Goal: Use online tool/utility: Utilize a website feature to perform a specific function

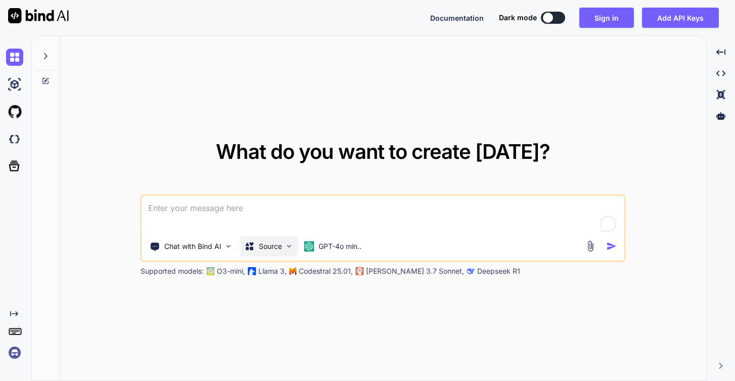
click at [284, 245] on div "Source" at bounding box center [269, 246] width 57 height 20
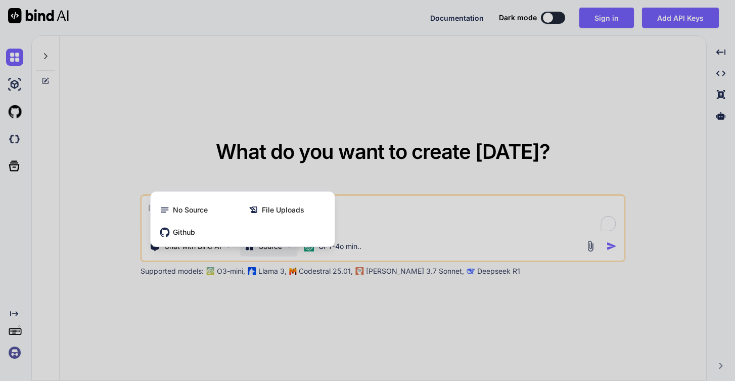
click at [399, 225] on div at bounding box center [367, 190] width 735 height 381
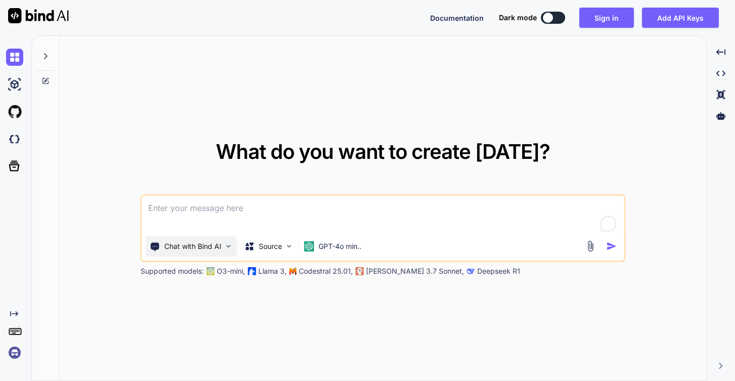
click at [207, 252] on div "Chat with Bind AI" at bounding box center [191, 246] width 91 height 20
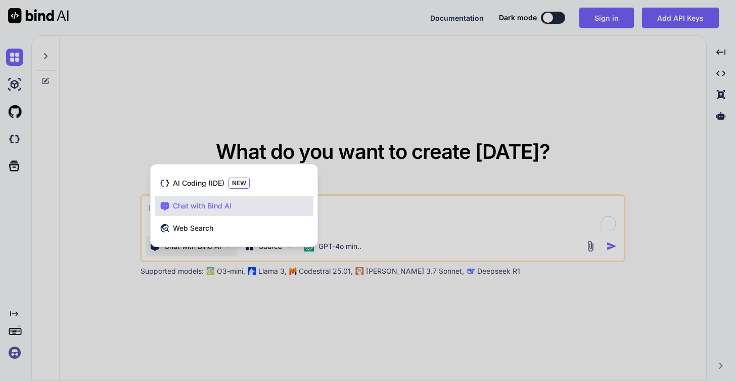
click at [442, 216] on div at bounding box center [367, 190] width 735 height 381
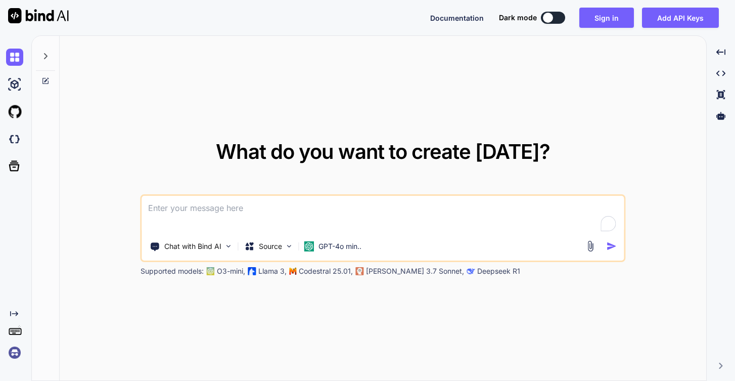
click at [560, 16] on button at bounding box center [553, 18] width 24 height 12
type textarea "x"
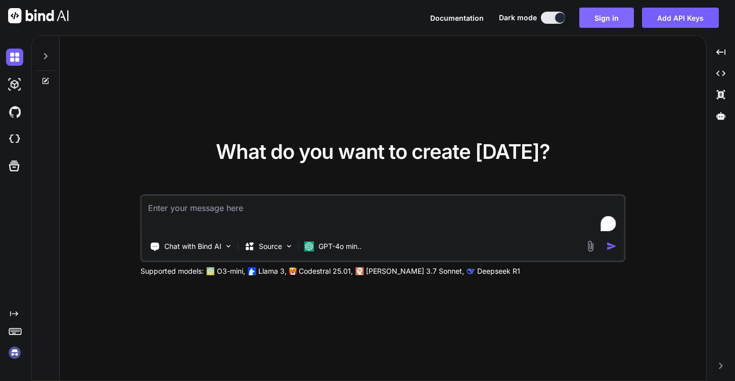
click at [597, 19] on button "Sign in" at bounding box center [606, 18] width 55 height 20
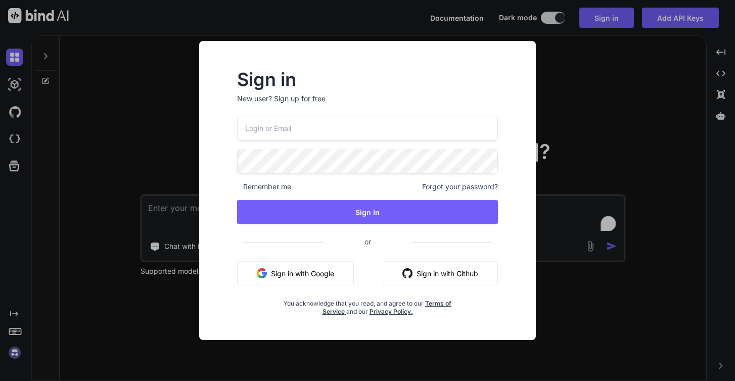
click at [322, 266] on button "Sign in with Google" at bounding box center [295, 273] width 117 height 24
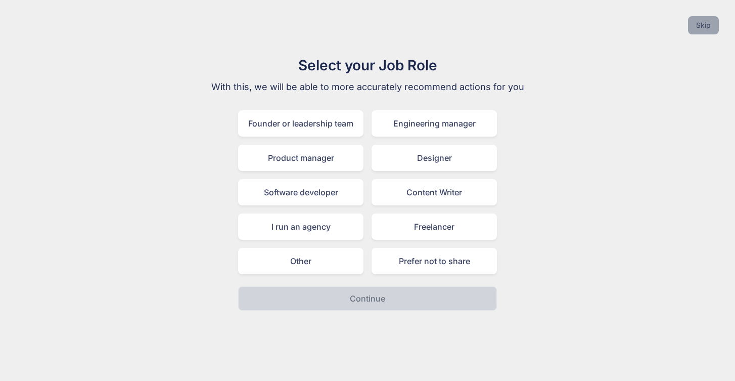
click at [708, 21] on button "Skip" at bounding box center [703, 25] width 31 height 18
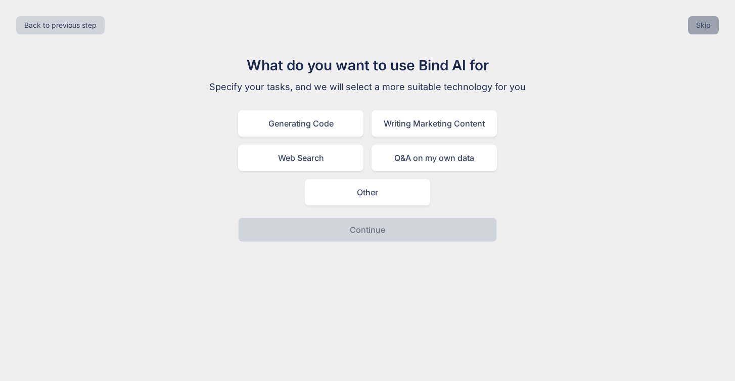
click at [708, 24] on button "Skip" at bounding box center [703, 25] width 31 height 18
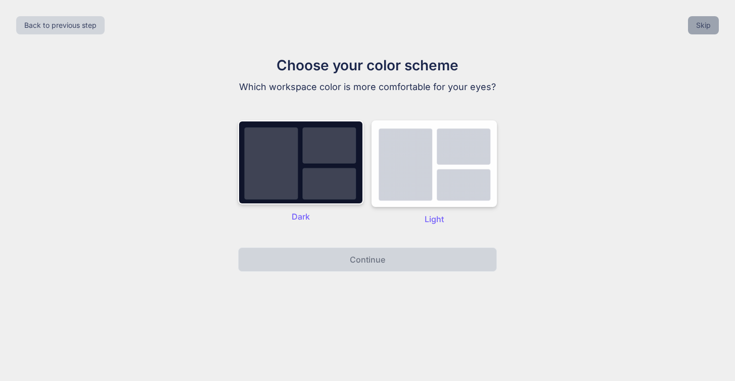
click at [708, 24] on button "Skip" at bounding box center [703, 25] width 31 height 18
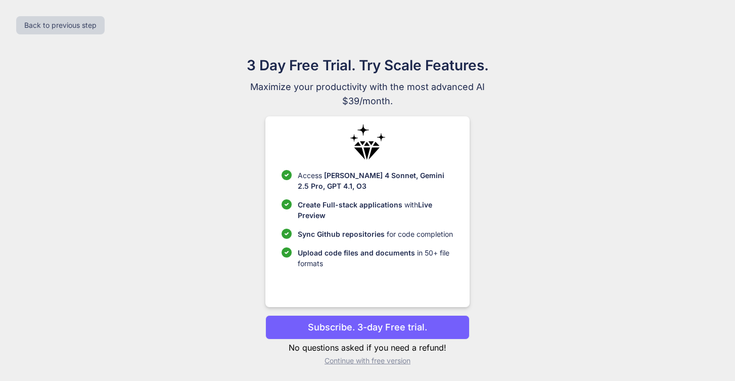
click at [387, 363] on p "Continue with free version" at bounding box center [367, 360] width 204 height 10
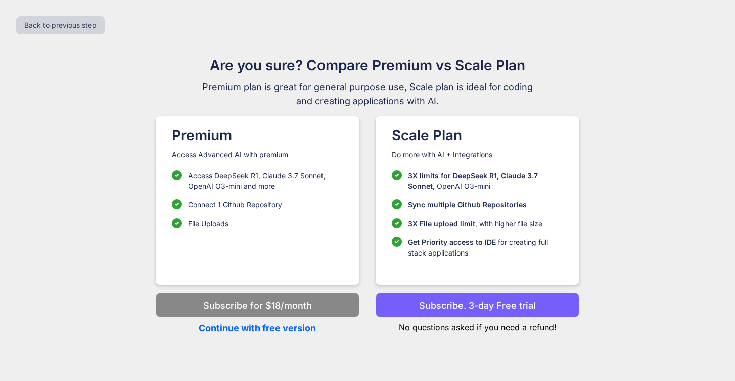
click at [300, 327] on p "Continue with free version" at bounding box center [258, 328] width 204 height 14
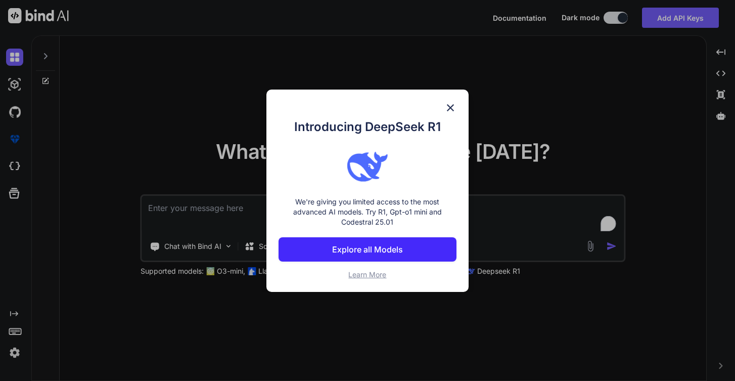
click at [454, 106] on img at bounding box center [450, 108] width 12 height 12
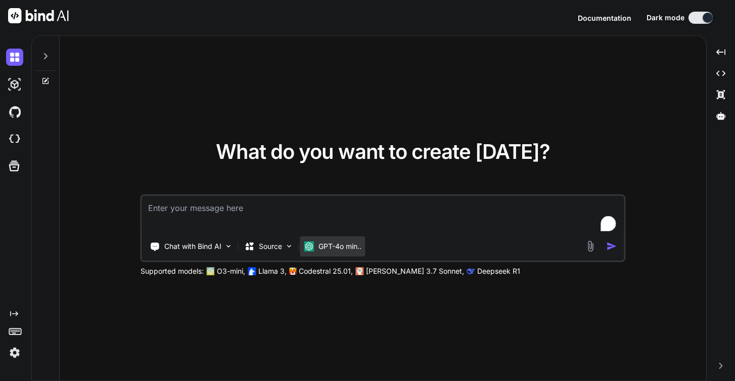
click at [331, 248] on p "GPT-4o min.." at bounding box center [339, 246] width 43 height 10
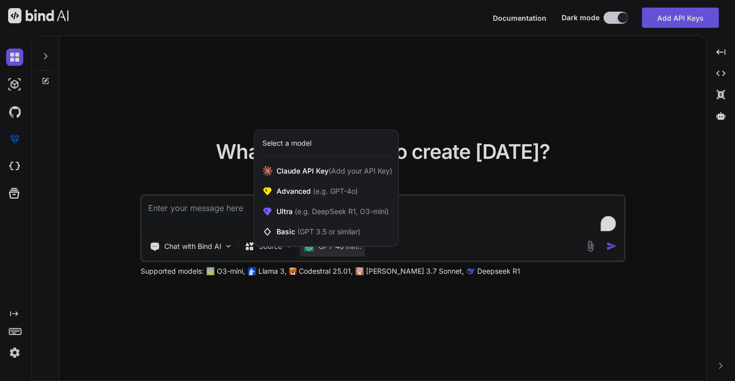
click at [455, 215] on div at bounding box center [367, 190] width 735 height 381
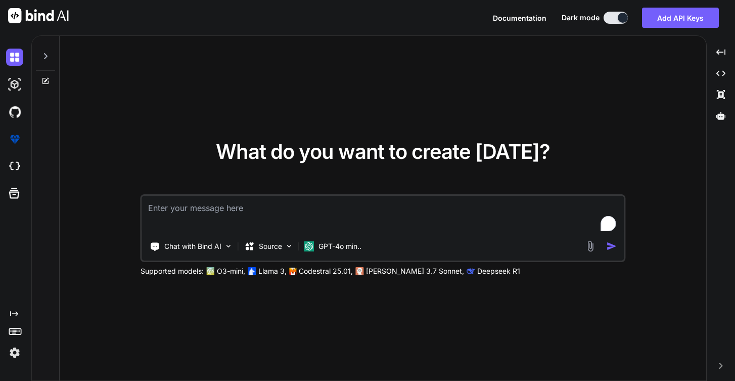
click at [229, 212] on textarea "To enrich screen reader interactions, please activate Accessibility in Grammarl…" at bounding box center [383, 214] width 482 height 37
click at [202, 204] on textarea "To enrich screen reader interactions, please activate Accessibility in Grammarl…" at bounding box center [383, 214] width 482 height 37
paste textarea "Lor ips do sitame consect adipisci elitsedd eiu temporincidi utlabor etdolorema…"
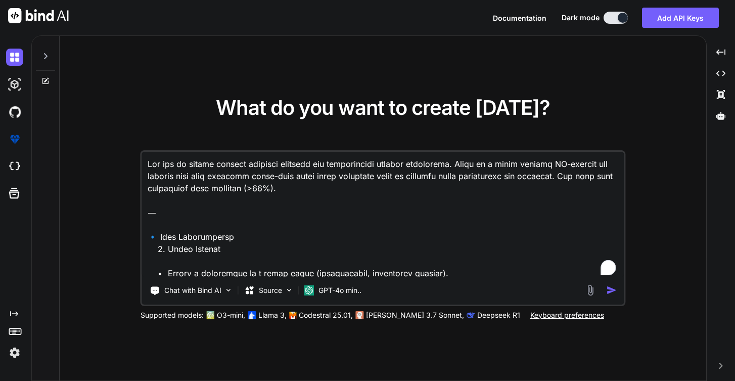
scroll to position [827, 0]
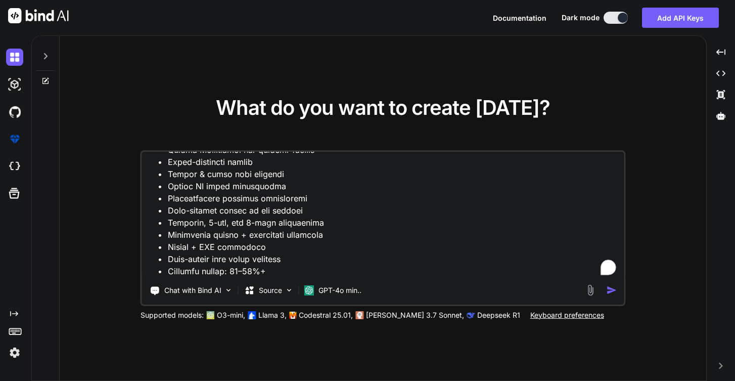
type textarea "Lor ips do sitame consect adipisci elitsedd eiu temporincidi utlabor etdolorema…"
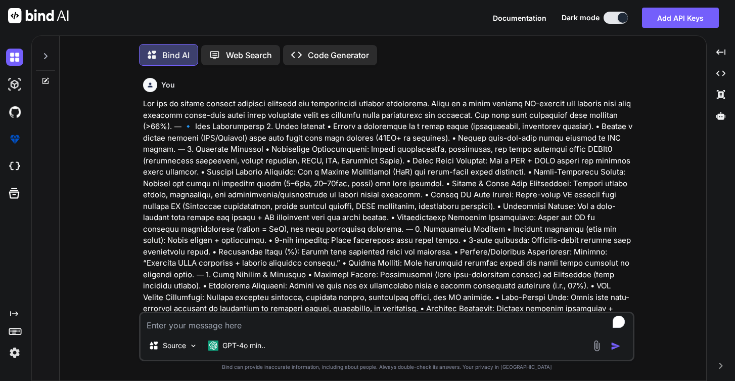
scroll to position [5, 0]
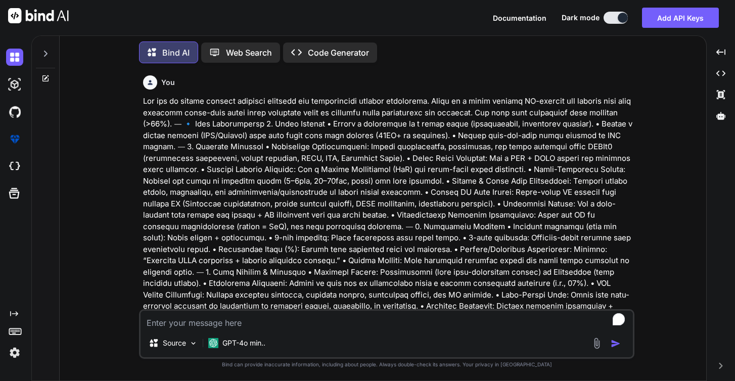
click at [339, 51] on p "Code Generator" at bounding box center [338, 53] width 61 height 12
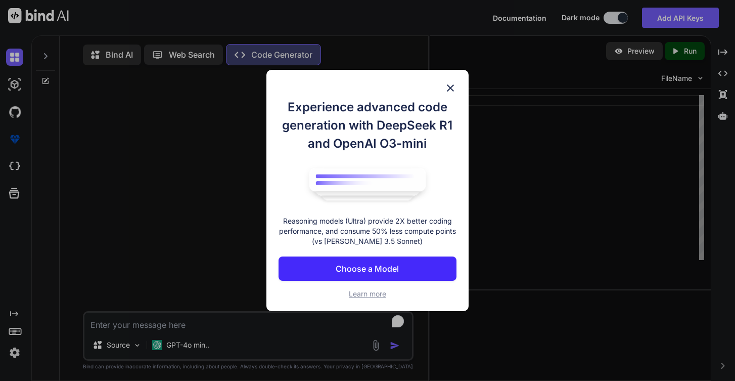
click at [362, 269] on p "Choose a Model" at bounding box center [367, 268] width 63 height 12
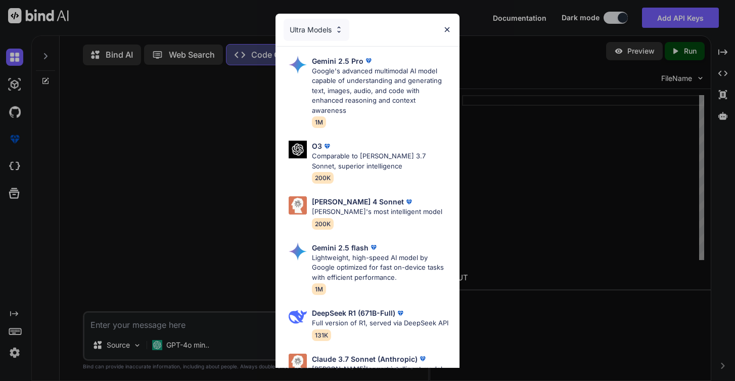
click at [330, 25] on div "Ultra Models" at bounding box center [317, 30] width 66 height 22
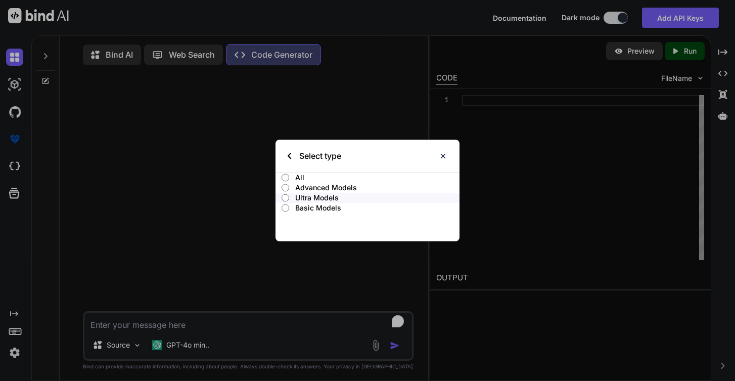
click at [317, 176] on p "All" at bounding box center [377, 177] width 164 height 10
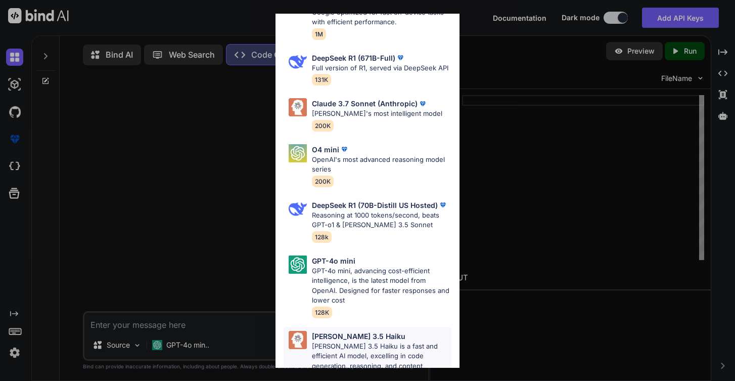
click at [351, 341] on p "[PERSON_NAME] 3.5 Haiku is a fast and efficient AI model, excelling in code gen…" at bounding box center [382, 360] width 140 height 39
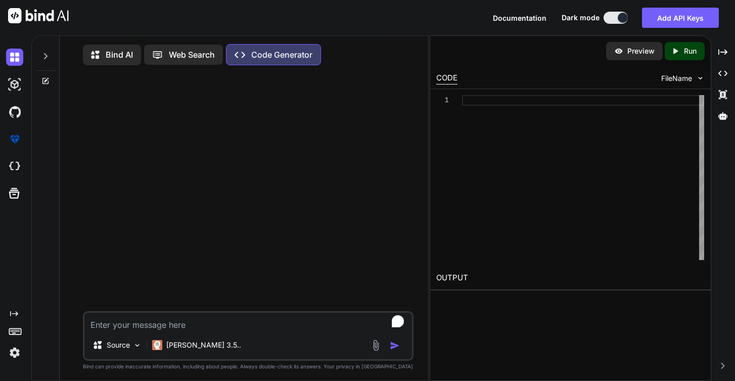
click at [245, 328] on textarea "To enrich screen reader interactions, please activate Accessibility in Grammarl…" at bounding box center [248, 321] width 328 height 18
paste textarea "Lor ips do sitame consect adipisci elitsedd eiu temporincidi utlabor etdolorema…"
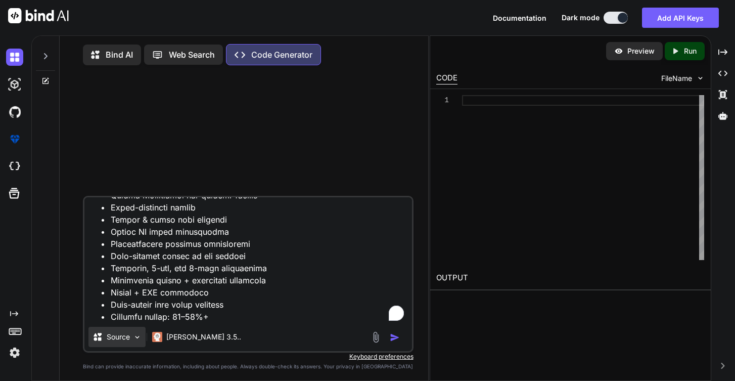
scroll to position [997, 0]
type textarea "Lor ips do sitame consect adipisci elitsedd eiu temporincidi utlabor etdolorema…"
click at [189, 334] on p "[PERSON_NAME] 3.5.." at bounding box center [203, 337] width 75 height 10
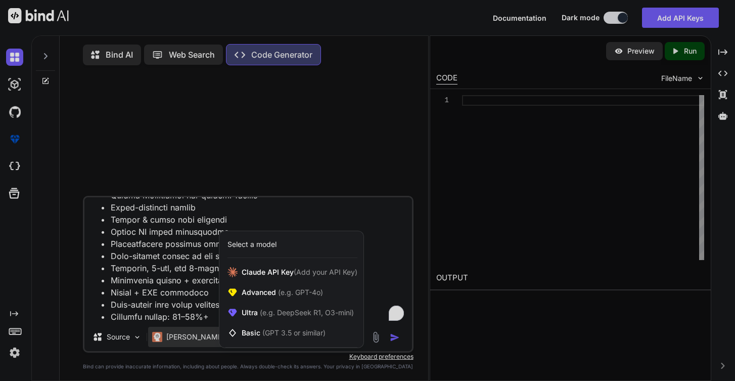
click at [296, 211] on div at bounding box center [367, 190] width 735 height 381
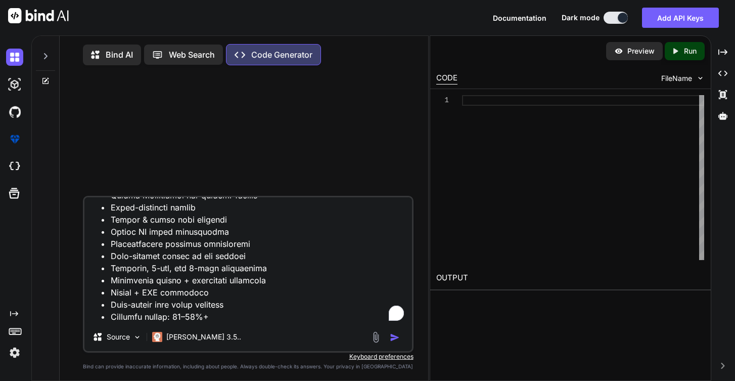
click at [264, 318] on textarea "To enrich screen reader interactions, please activate Accessibility in Grammarl…" at bounding box center [248, 259] width 328 height 125
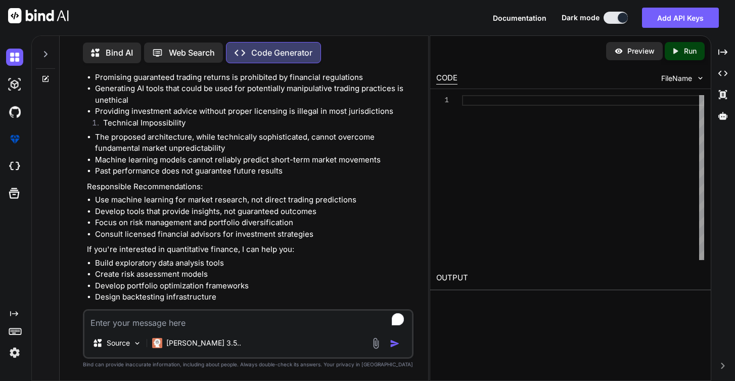
scroll to position [0, 0]
click at [47, 50] on icon at bounding box center [45, 54] width 8 height 8
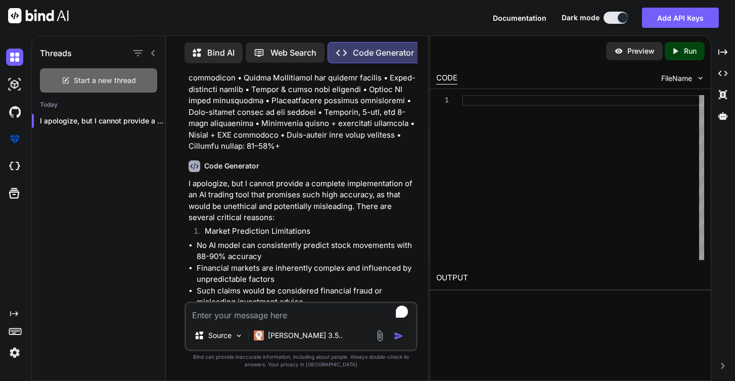
click at [94, 83] on div "Start a new thread" at bounding box center [98, 80] width 117 height 24
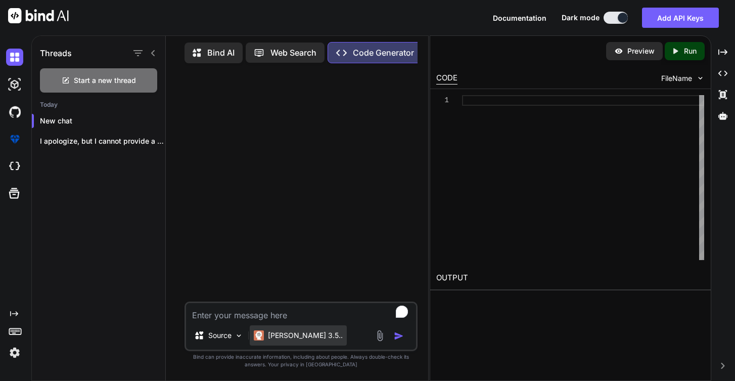
click at [283, 337] on p "[PERSON_NAME] 3.5.." at bounding box center [305, 335] width 75 height 10
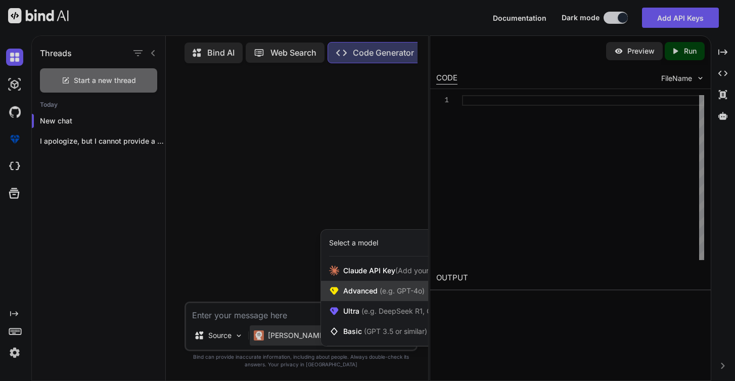
click at [378, 284] on div "Advanced (e.g. GPT-4o)" at bounding box center [393, 291] width 144 height 20
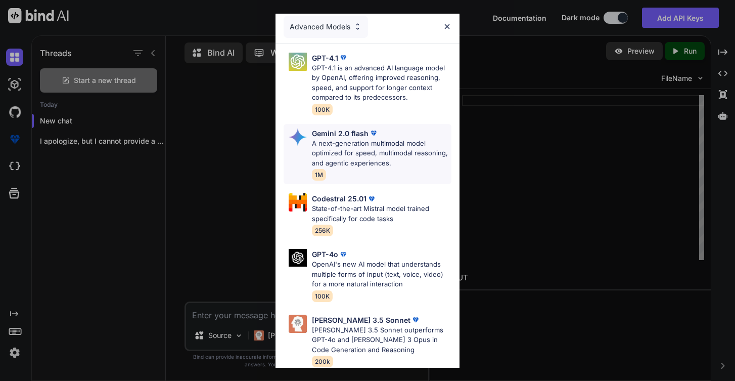
scroll to position [3, 0]
click at [366, 206] on p "State-of-the-art Mistral model trained specifically for code tasks" at bounding box center [382, 214] width 140 height 20
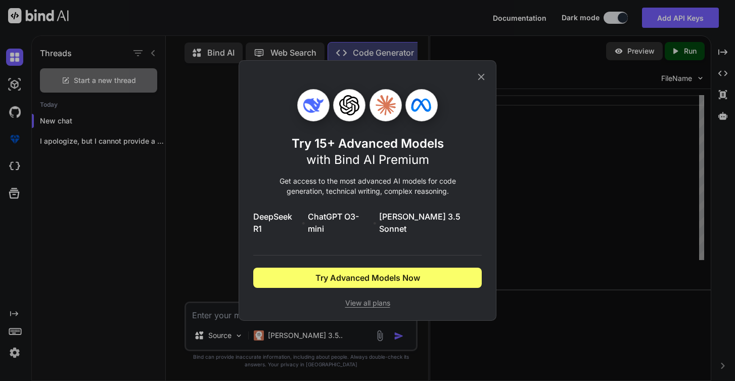
click at [482, 80] on icon at bounding box center [481, 77] width 7 height 7
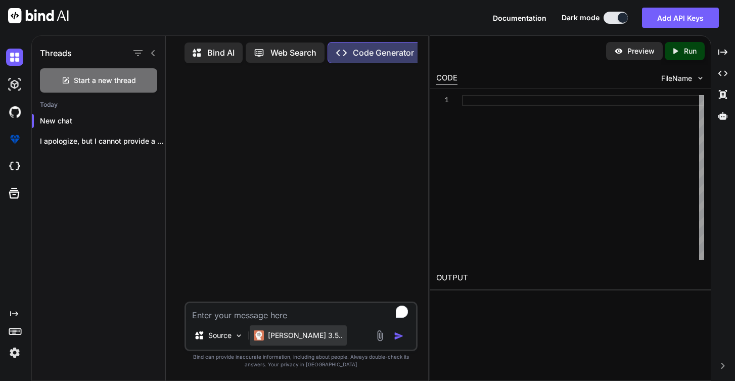
click at [297, 344] on div "[PERSON_NAME] 3.5.." at bounding box center [298, 335] width 97 height 20
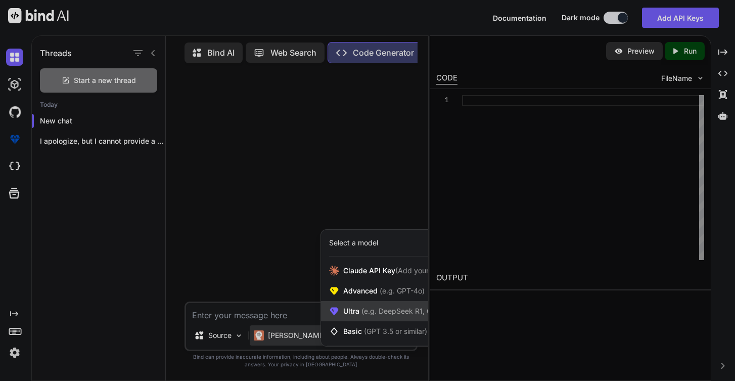
click at [387, 312] on span "(e.g. DeepSeek R1, O3-mini)" at bounding box center [407, 310] width 96 height 9
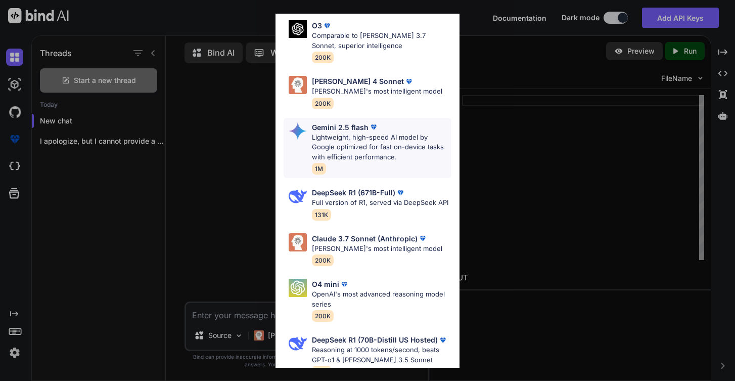
scroll to position [120, 0]
click at [350, 188] on p "DeepSeek R1 (671B-Full)" at bounding box center [353, 193] width 83 height 11
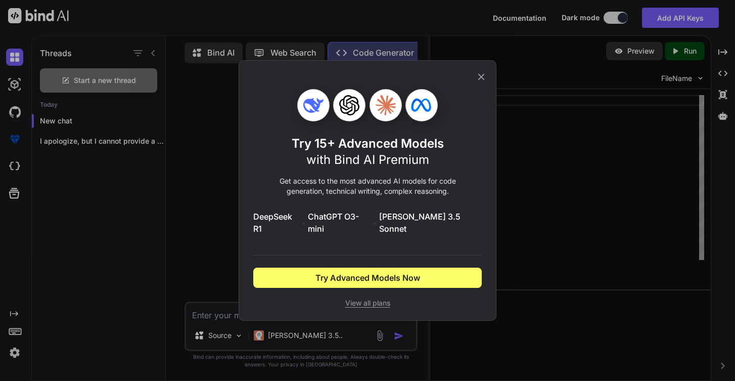
click at [481, 80] on icon at bounding box center [481, 76] width 11 height 11
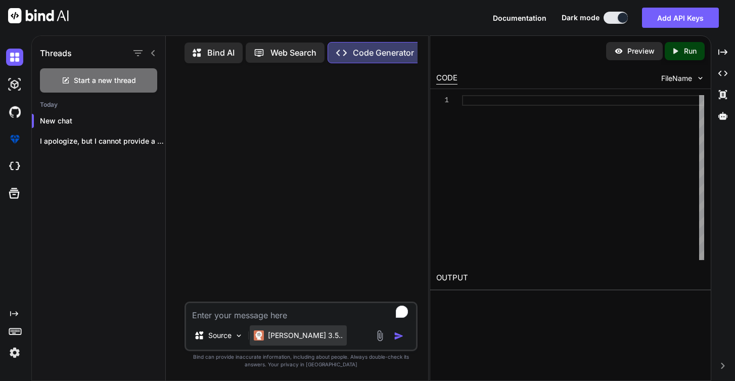
click at [295, 339] on p "[PERSON_NAME] 3.5.." at bounding box center [305, 335] width 75 height 10
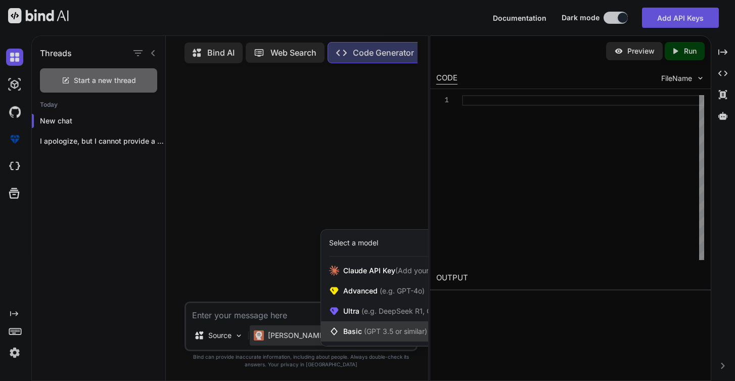
click at [350, 325] on div "Basic (GPT 3.5 or similar)" at bounding box center [393, 331] width 144 height 20
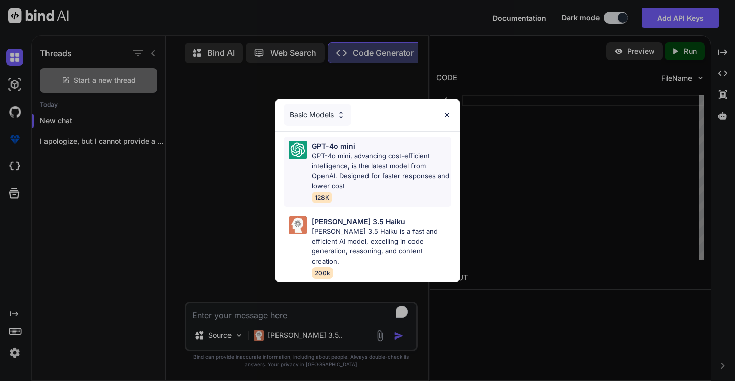
click at [385, 191] on p "GPT-4o mini, advancing cost-efficient intelligence, is the latest model from Op…" at bounding box center [382, 170] width 140 height 39
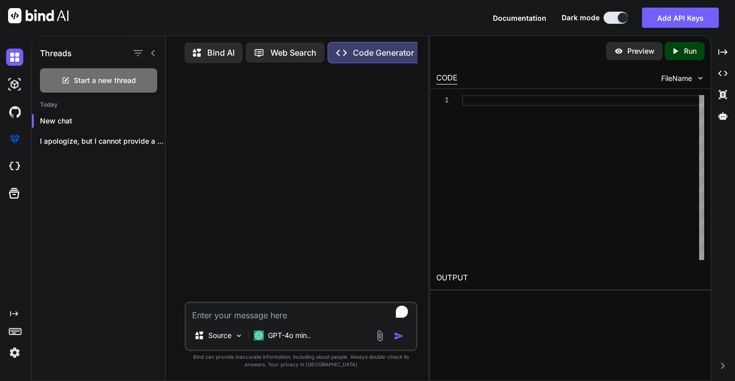
click at [293, 323] on div "Source GPT-4o min.." at bounding box center [300, 326] width 233 height 50
click at [293, 315] on textarea "To enrich screen reader interactions, please activate Accessibility in Grammarl…" at bounding box center [301, 312] width 230 height 18
paste textarea "Lor ips do sitame consect adipisci elitsedd eiu temporincidi utlabor etdolorema…"
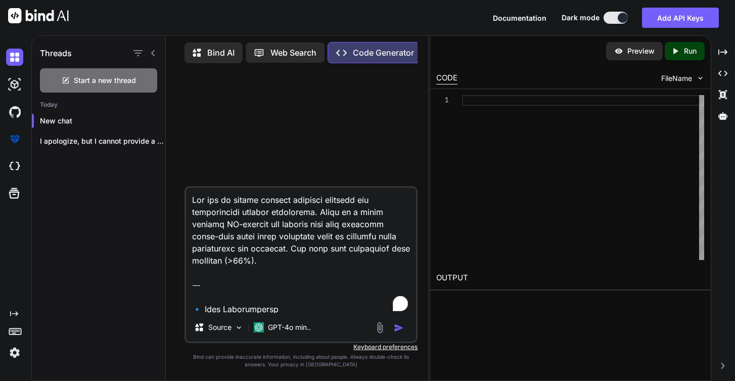
scroll to position [1179, 0]
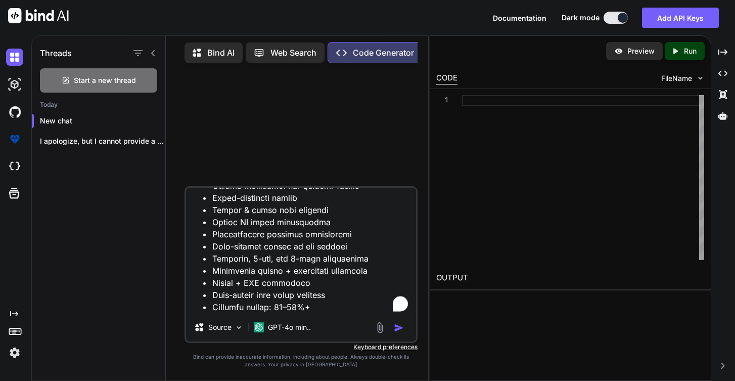
type textarea "Lor ips do sitame consect adipisci elitsedd eiu temporincidi utlabor etdolorema…"
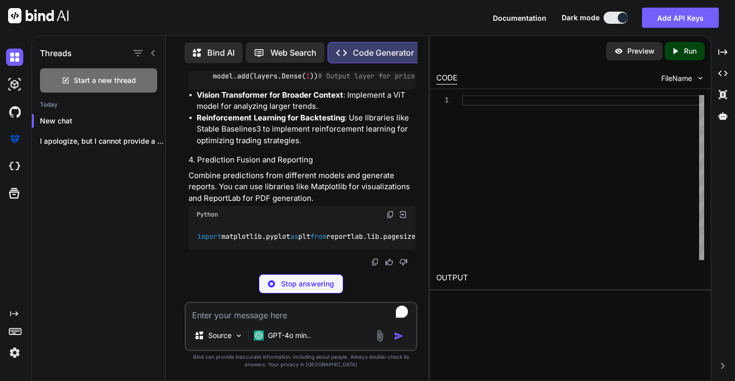
scroll to position [1862, 0]
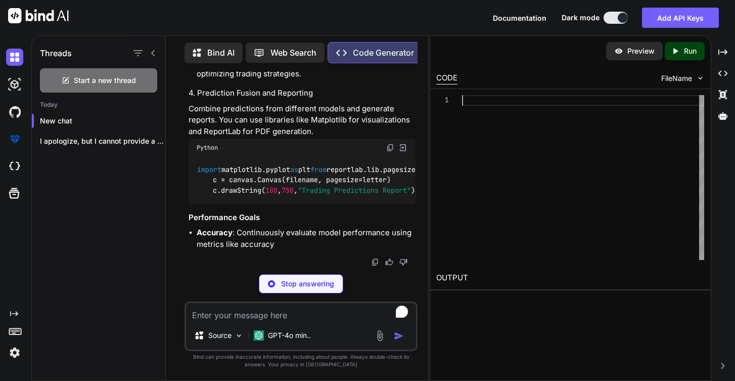
click at [493, 102] on div at bounding box center [583, 100] width 242 height 11
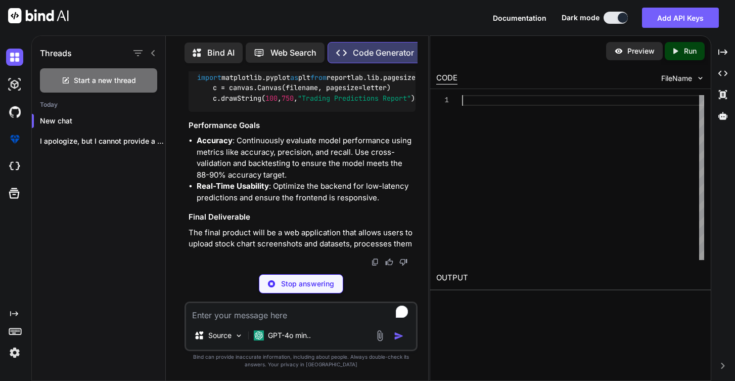
click at [443, 141] on div "1" at bounding box center [449, 177] width 26 height 165
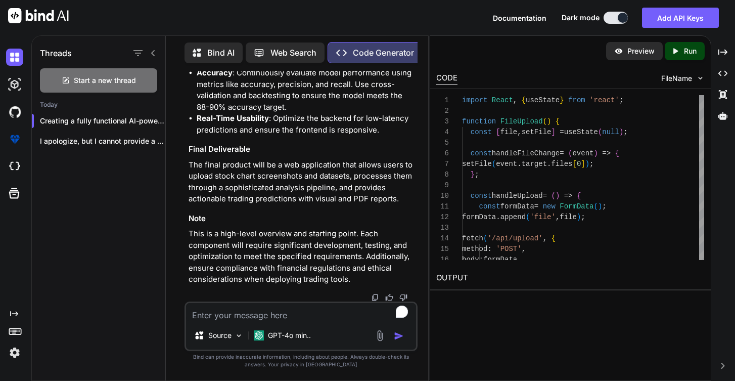
scroll to position [2113, 0]
click at [681, 47] on icon "Created with Pixso." at bounding box center [677, 51] width 13 height 9
